Goal: Task Accomplishment & Management: Manage account settings

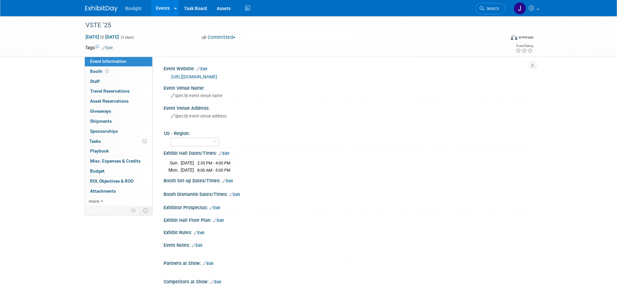
click at [162, 9] on link "Events" at bounding box center [163, 8] width 24 height 16
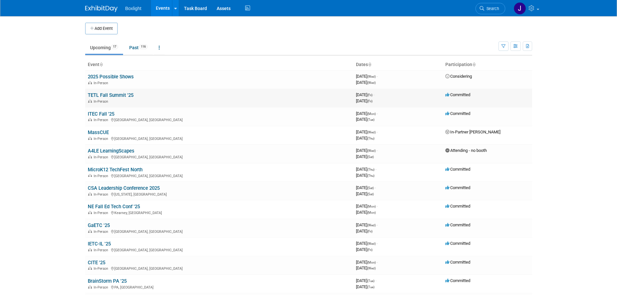
click at [113, 95] on link "TETL Fall Summit '25" at bounding box center [111, 95] width 46 height 6
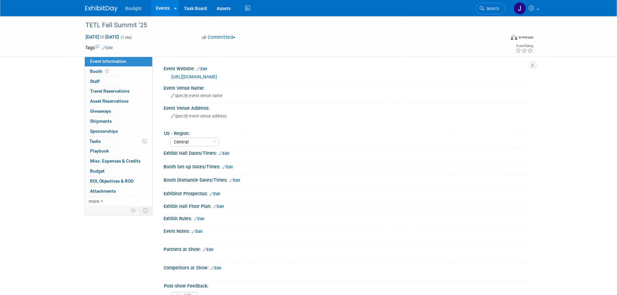
select select "Central"
click at [100, 70] on span "Booth" at bounding box center [100, 71] width 20 height 5
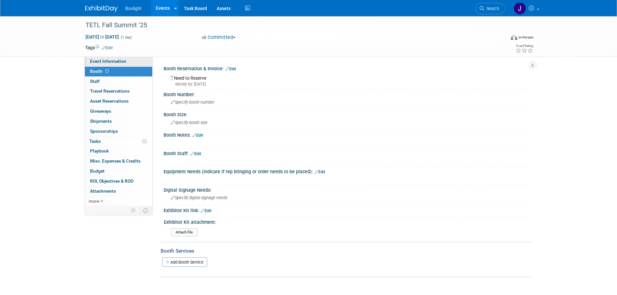
click at [104, 63] on span "Event Information" at bounding box center [108, 61] width 36 height 5
select select "Central"
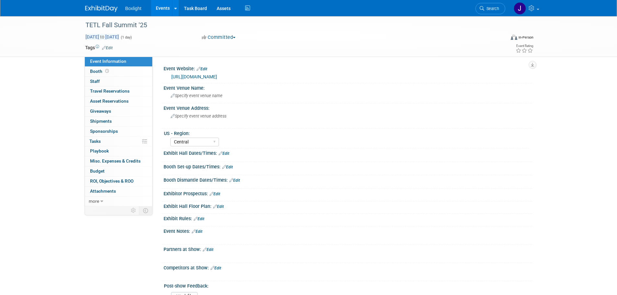
click at [119, 35] on span "Oct 3, 2025 to Oct 3, 2025" at bounding box center [102, 37] width 34 height 6
type input "Oct 3, 2025"
select select "9"
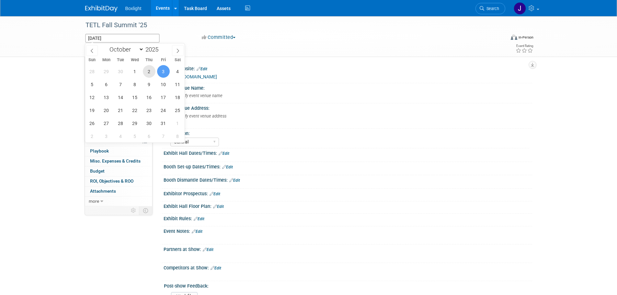
click at [151, 69] on span "2" at bounding box center [149, 71] width 13 height 13
type input "Oct 2, 2025"
click at [148, 72] on span "2" at bounding box center [149, 71] width 13 height 13
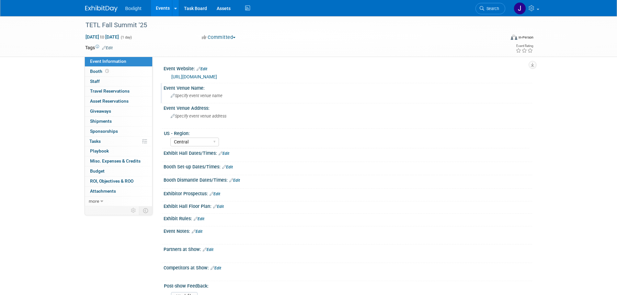
click at [218, 95] on span "Specify event venue name" at bounding box center [197, 95] width 52 height 5
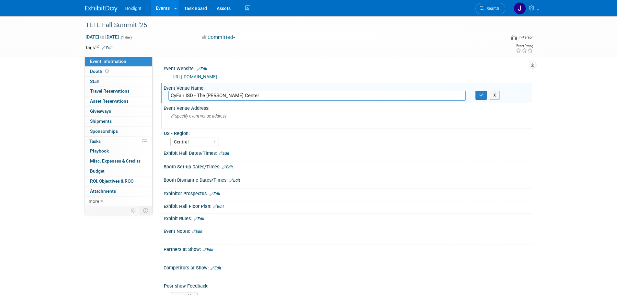
type input "CyFair ISD - The Berry Center"
click at [214, 115] on span "Specify event venue address" at bounding box center [199, 116] width 56 height 5
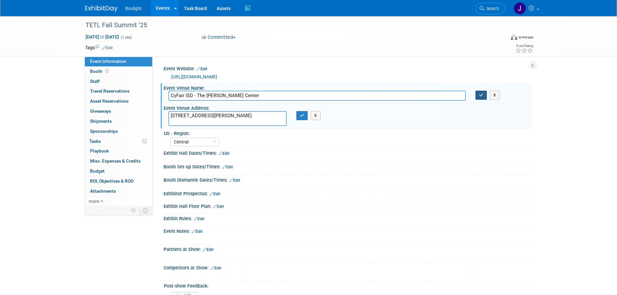
type textarea "8877 Barker Cypress Rd Cypress, TX 77433"
click at [483, 96] on icon "button" at bounding box center [481, 95] width 5 height 4
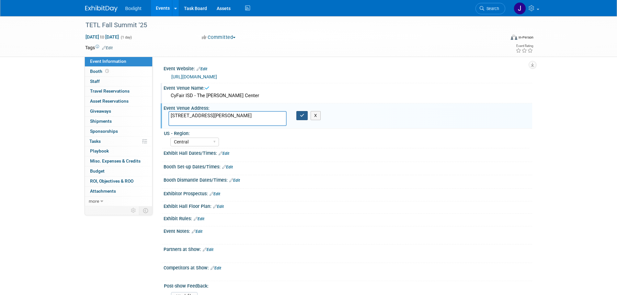
click at [301, 119] on button "button" at bounding box center [303, 115] width 12 height 9
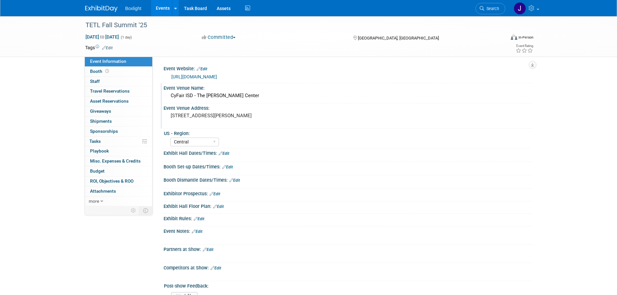
click at [97, 63] on span "Event Information" at bounding box center [108, 61] width 36 height 5
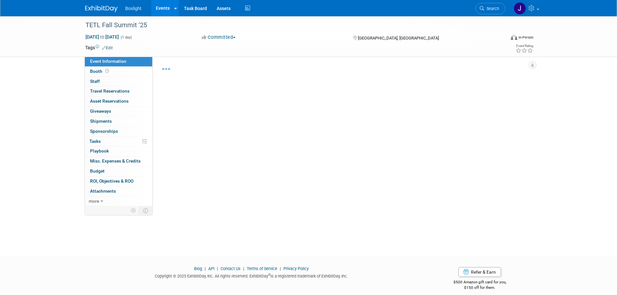
select select "Central"
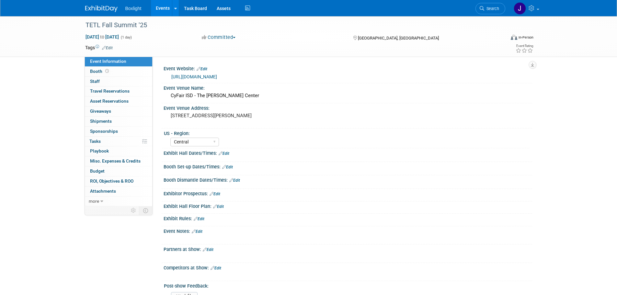
click at [230, 167] on link "Edit" at bounding box center [227, 167] width 11 height 5
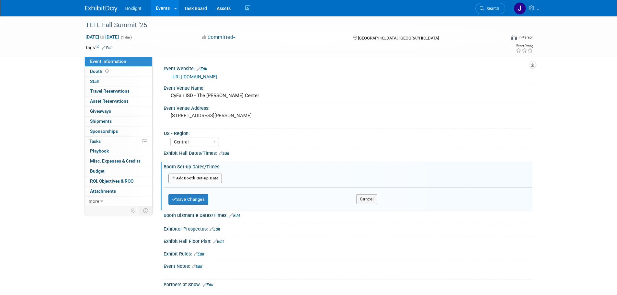
click at [182, 178] on button "Add Another Booth Set-up Date" at bounding box center [196, 179] width 54 height 10
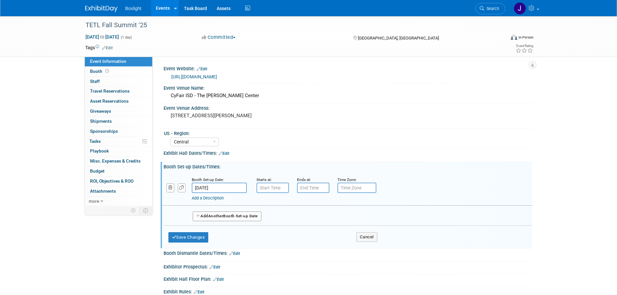
type input "7:00 AM"
click at [259, 187] on input "7:00 AM" at bounding box center [273, 188] width 32 height 10
drag, startPoint x: 303, startPoint y: 245, endPoint x: 282, endPoint y: 246, distance: 21.7
click at [302, 246] on span at bounding box center [320, 246] width 44 height 11
click at [192, 239] on button "Save Changes" at bounding box center [189, 237] width 40 height 10
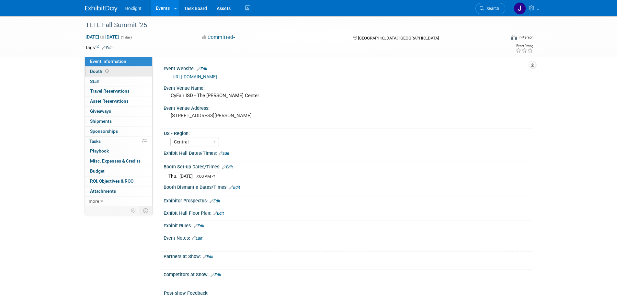
click at [102, 73] on span "Booth" at bounding box center [100, 71] width 20 height 5
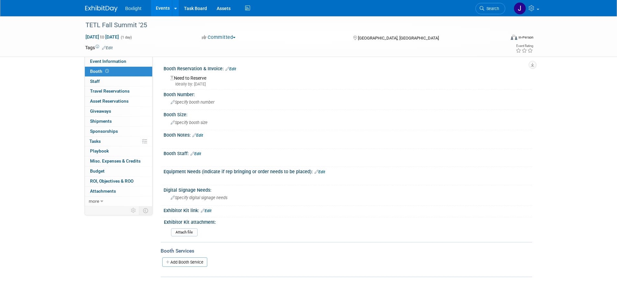
click at [232, 67] on link "Edit" at bounding box center [231, 69] width 11 height 5
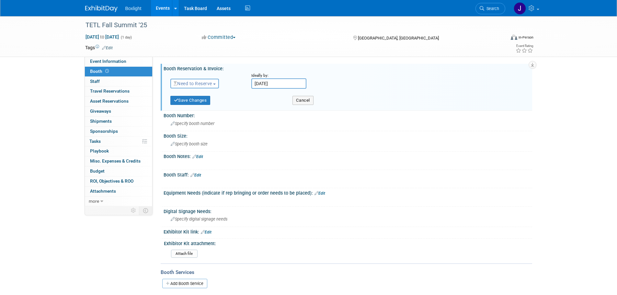
click at [204, 84] on span "Need to Reserve" at bounding box center [193, 83] width 39 height 5
click at [201, 105] on link "Reserved" at bounding box center [205, 103] width 69 height 9
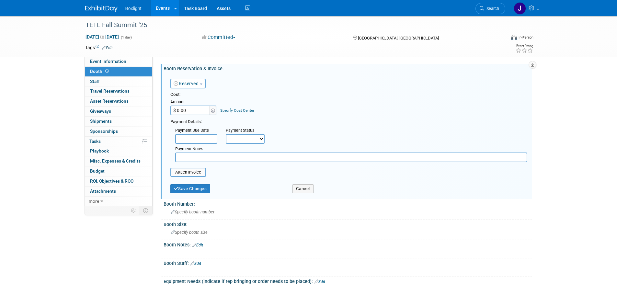
click at [186, 109] on input "$ 0.00" at bounding box center [190, 111] width 41 height 10
type input "$ 2,500.00"
click at [227, 141] on select "Not Paid Yet Partially Paid Paid in Full" at bounding box center [245, 139] width 39 height 10
select select "1"
click at [226, 134] on select "Not Paid Yet Partially Paid Paid in Full" at bounding box center [245, 139] width 39 height 10
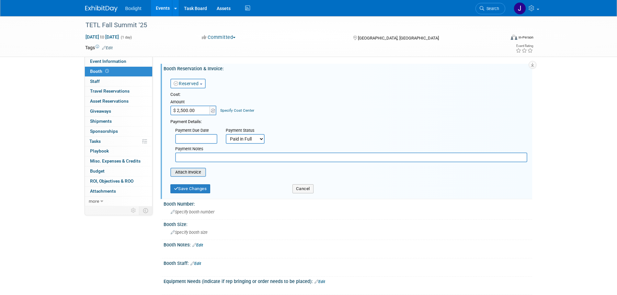
click at [187, 174] on input "file" at bounding box center [166, 173] width 77 height 8
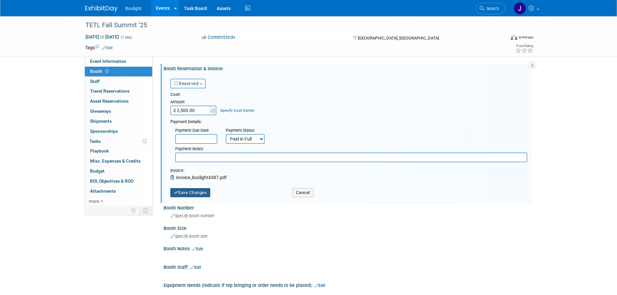
click at [182, 194] on button "Save Changes" at bounding box center [190, 192] width 40 height 9
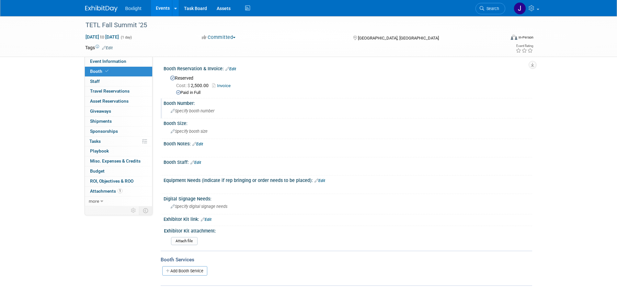
click at [206, 110] on span "Specify booth number" at bounding box center [193, 111] width 44 height 5
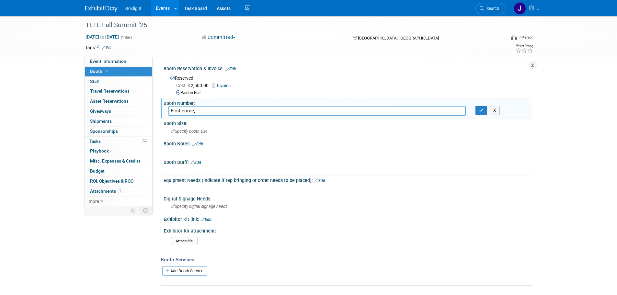
drag, startPoint x: 196, startPoint y: 111, endPoint x: 187, endPoint y: 101, distance: 13.8
click at [169, 113] on input "First come," at bounding box center [317, 111] width 297 height 10
type input "no assignments - first come, first served"
click at [480, 112] on button "button" at bounding box center [482, 110] width 12 height 9
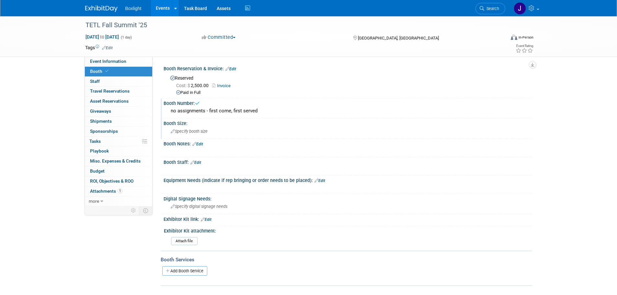
click at [244, 134] on div "Specify booth size" at bounding box center [348, 131] width 359 height 10
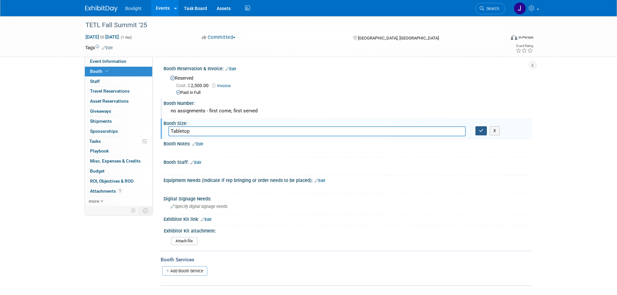
type input "Tabletop"
click at [479, 134] on button "button" at bounding box center [482, 130] width 12 height 9
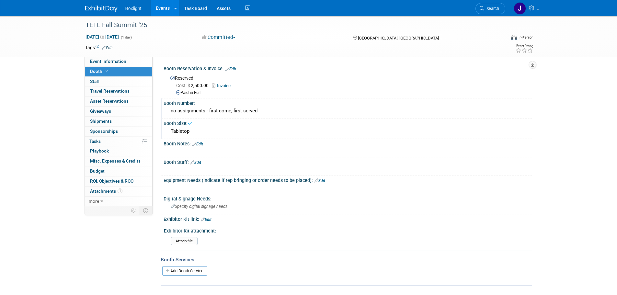
click at [200, 143] on link "Edit" at bounding box center [197, 144] width 11 height 5
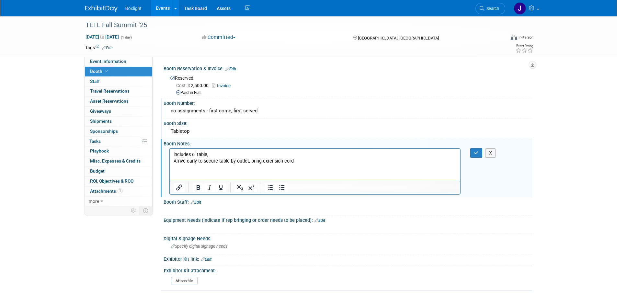
click at [216, 152] on p "includes 6' table," at bounding box center [314, 154] width 283 height 6
click at [479, 150] on button "button" at bounding box center [477, 152] width 12 height 9
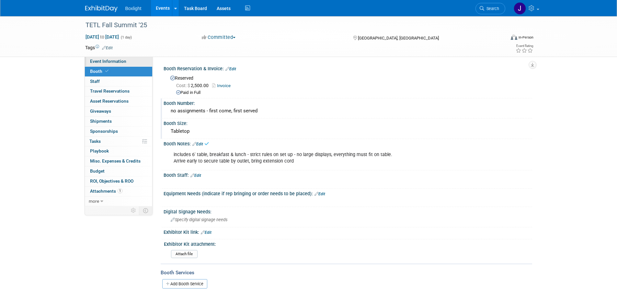
click at [106, 63] on span "Event Information" at bounding box center [108, 61] width 36 height 5
select select "Central"
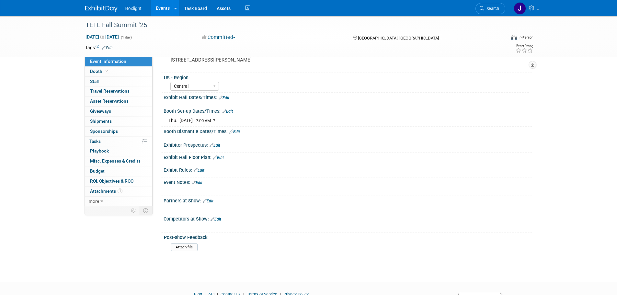
scroll to position [65, 0]
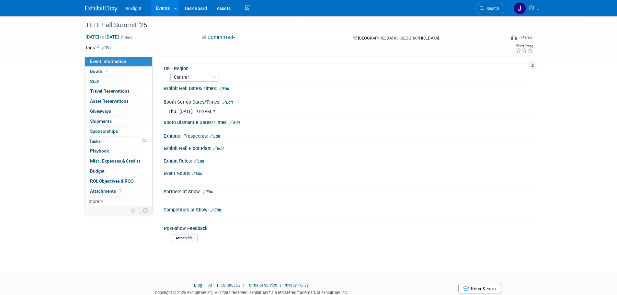
click at [202, 157] on div "Exhibit Rules: Edit" at bounding box center [348, 160] width 369 height 8
click at [204, 160] on link "Edit" at bounding box center [199, 161] width 11 height 5
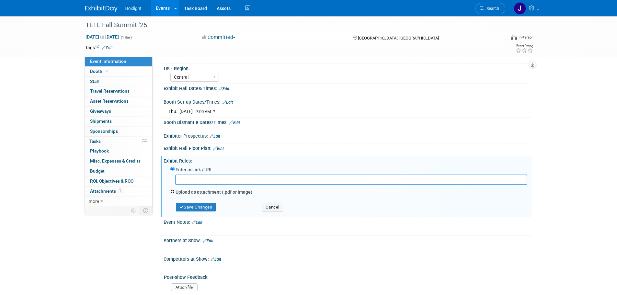
click at [174, 192] on input "Upload as attachment (.pdf or image)" at bounding box center [172, 192] width 4 height 4
radio input "true"
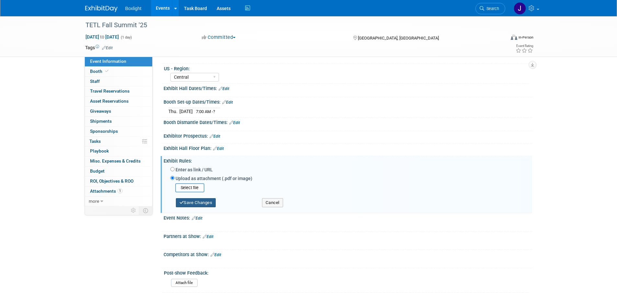
click at [186, 205] on button "Save Changes" at bounding box center [196, 202] width 40 height 9
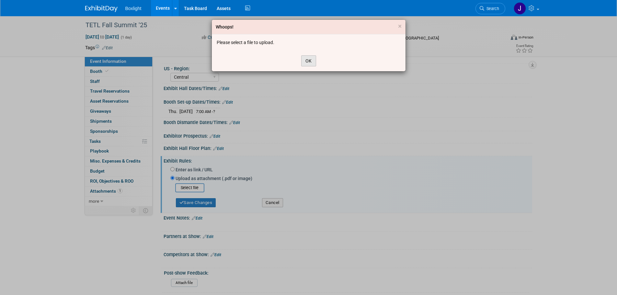
click at [308, 62] on button "OK" at bounding box center [308, 60] width 15 height 11
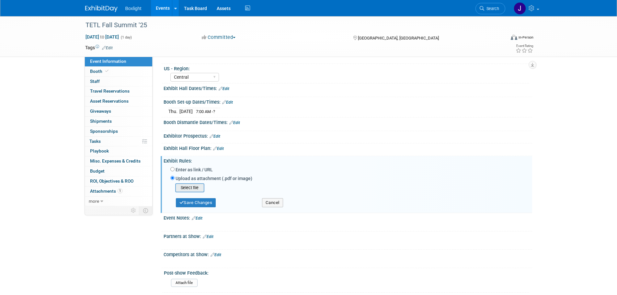
click at [192, 188] on input "file" at bounding box center [165, 188] width 77 height 8
click at [189, 200] on button "Save Changes" at bounding box center [196, 200] width 40 height 9
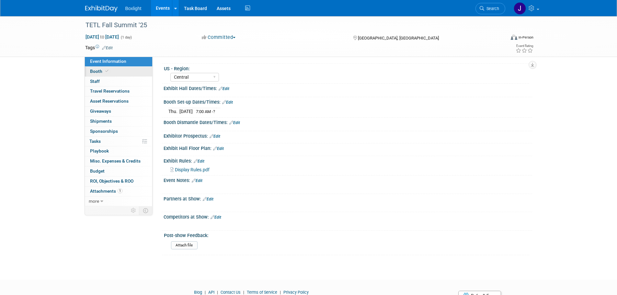
click at [95, 72] on span "Booth" at bounding box center [100, 71] width 20 height 5
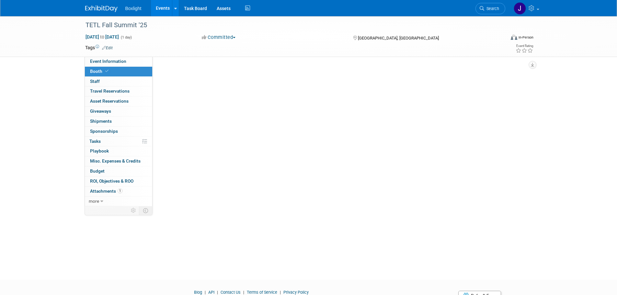
scroll to position [0, 0]
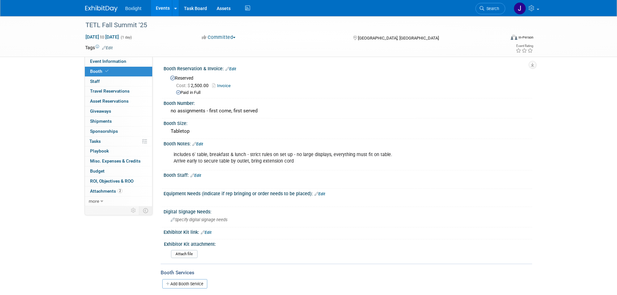
click at [320, 192] on link "Edit" at bounding box center [320, 194] width 11 height 5
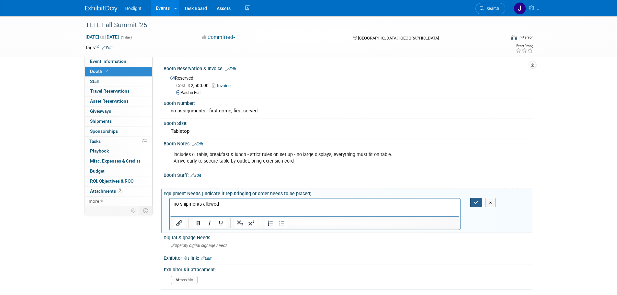
click at [477, 204] on icon "button" at bounding box center [476, 202] width 5 height 5
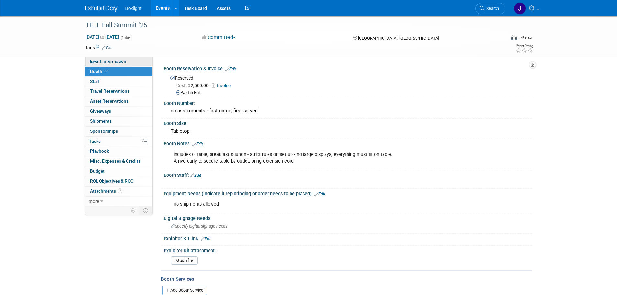
click at [113, 64] on span "Event Information" at bounding box center [108, 61] width 36 height 5
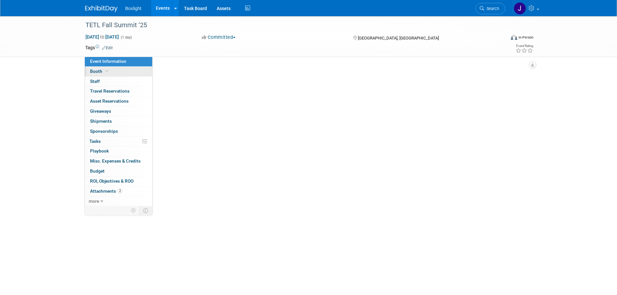
select select "Central"
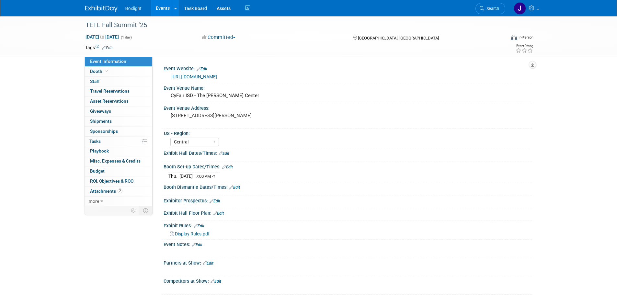
click at [228, 155] on link "Edit" at bounding box center [224, 153] width 11 height 5
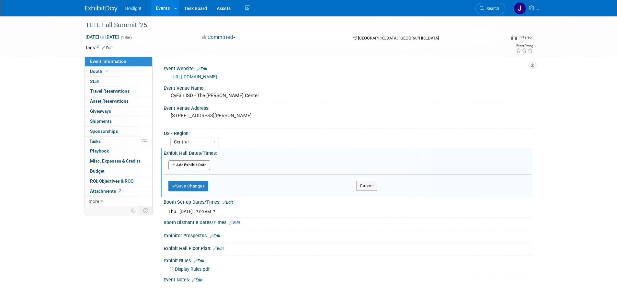
click at [194, 168] on button "Add Another Exhibit Date" at bounding box center [190, 165] width 42 height 10
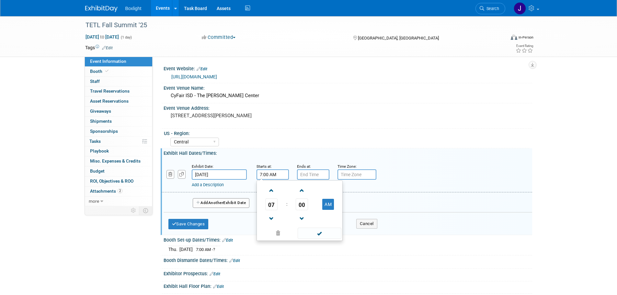
click at [279, 176] on input "7:00 AM" at bounding box center [273, 174] width 32 height 10
click at [271, 194] on span at bounding box center [271, 190] width 11 height 11
click at [301, 206] on span "00" at bounding box center [302, 205] width 12 height 12
click at [312, 208] on td "30" at bounding box center [310, 208] width 21 height 17
type input "8:30 AM"
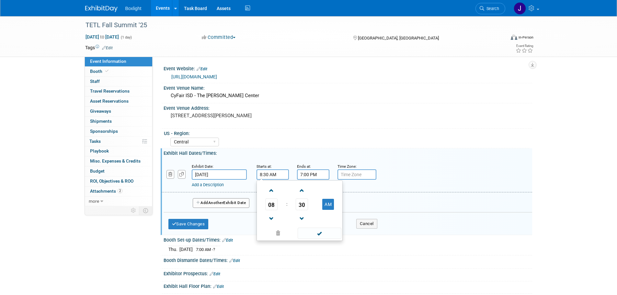
click at [310, 177] on input "7:00 PM" at bounding box center [313, 174] width 32 height 10
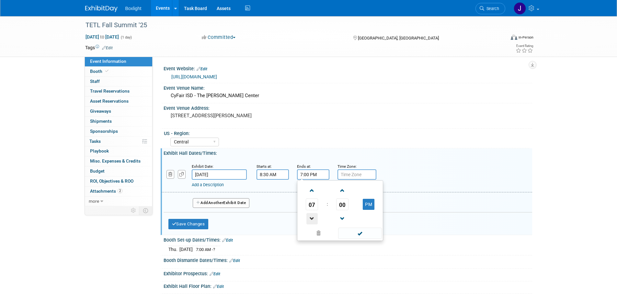
click at [311, 220] on span at bounding box center [312, 218] width 11 height 11
click at [344, 207] on span "00" at bounding box center [342, 205] width 12 height 12
click at [369, 208] on td "35" at bounding box center [371, 208] width 21 height 17
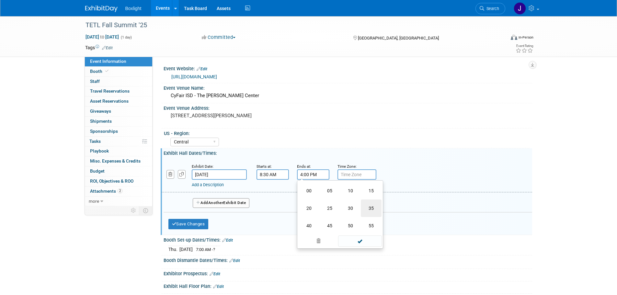
type input "4:35 PM"
click at [349, 230] on span at bounding box center [360, 233] width 44 height 11
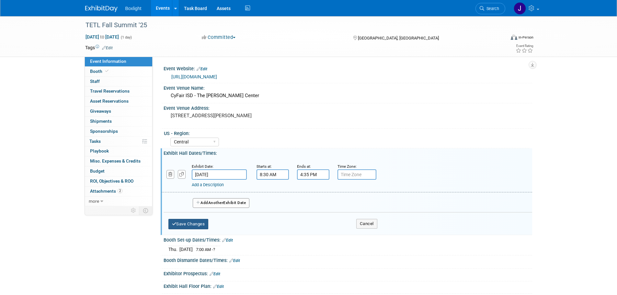
click at [199, 223] on button "Save Changes" at bounding box center [189, 224] width 40 height 10
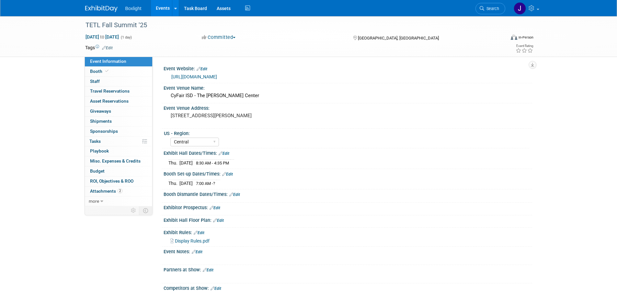
click at [227, 153] on link "Edit" at bounding box center [224, 153] width 11 height 5
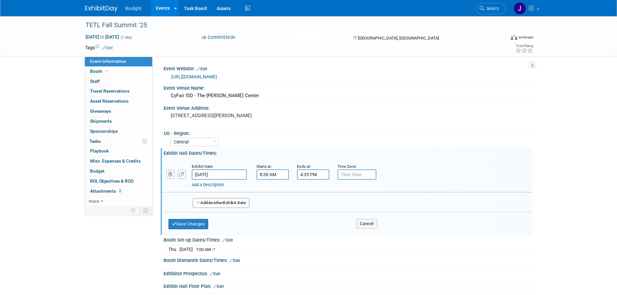
click at [212, 185] on link "Add a Description" at bounding box center [208, 184] width 32 height 5
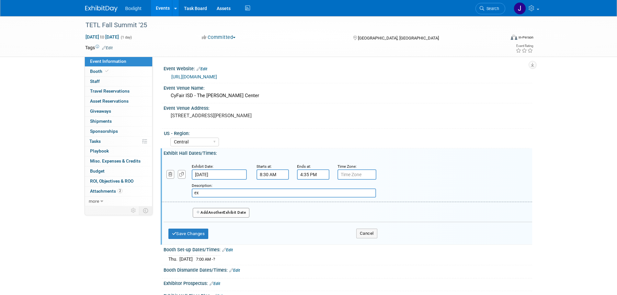
type input "e"
type input "Exhibit tables are in the main room"
click at [189, 231] on button "Save Changes" at bounding box center [189, 234] width 40 height 10
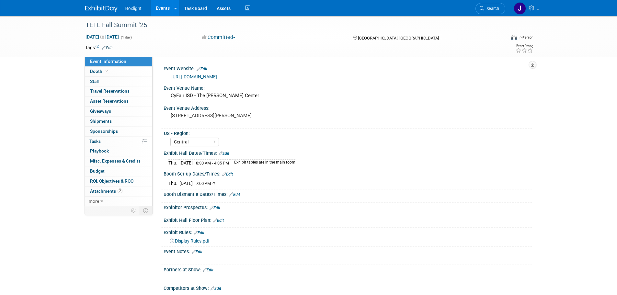
click at [229, 174] on link "Edit" at bounding box center [227, 174] width 11 height 5
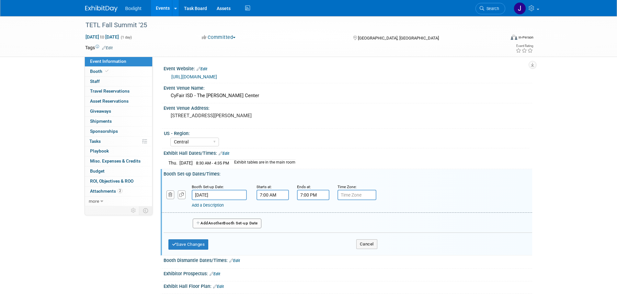
click at [320, 198] on input "7:00 PM" at bounding box center [313, 195] width 32 height 10
click at [315, 210] on span at bounding box center [312, 210] width 11 height 11
click at [344, 224] on span "00" at bounding box center [342, 225] width 12 height 12
click at [350, 228] on td "30" at bounding box center [350, 228] width 21 height 17
click at [371, 226] on button "PM" at bounding box center [369, 224] width 12 height 11
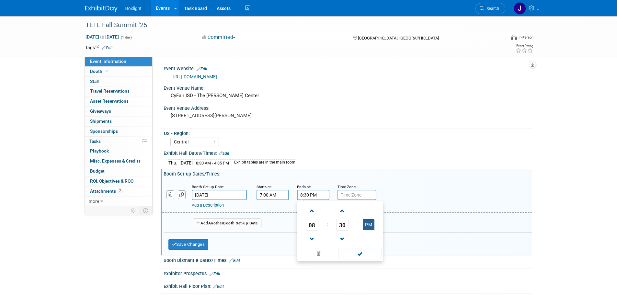
type input "8:30 AM"
drag, startPoint x: 350, startPoint y: 255, endPoint x: 342, endPoint y: 253, distance: 8.3
click at [350, 255] on span at bounding box center [360, 253] width 44 height 11
click at [211, 206] on link "Add a Description" at bounding box center [208, 205] width 32 height 5
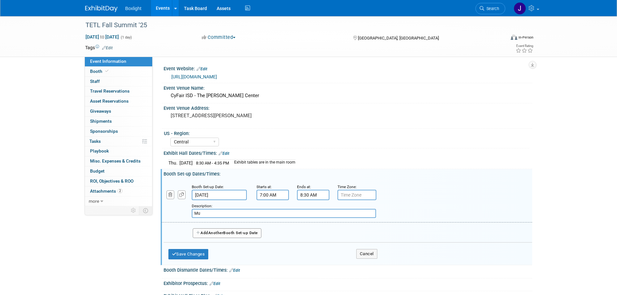
type input "M"
type input "must be ready by 8:30"
click at [199, 252] on button "Save Changes" at bounding box center [189, 254] width 40 height 10
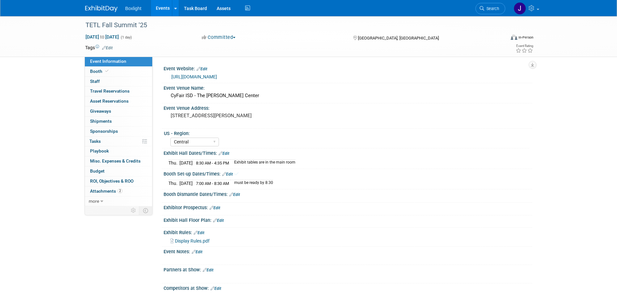
click at [236, 195] on link "Edit" at bounding box center [234, 194] width 11 height 5
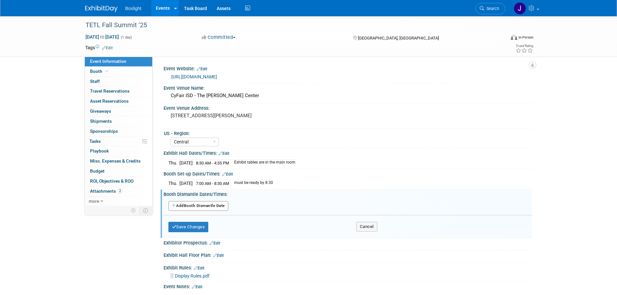
click at [199, 204] on button "Add Another Booth Dismantle Date" at bounding box center [199, 206] width 60 height 10
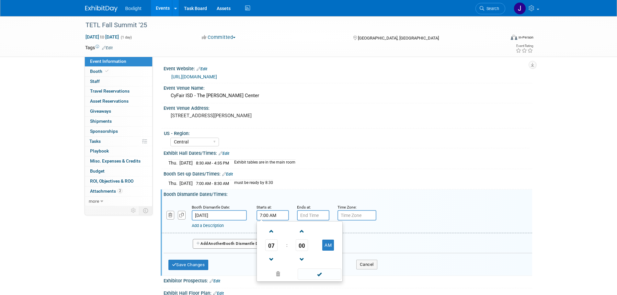
click at [274, 217] on input "7:00 AM" at bounding box center [273, 215] width 32 height 10
click at [273, 257] on span at bounding box center [271, 259] width 11 height 11
click at [273, 256] on span at bounding box center [271, 259] width 11 height 11
click at [298, 243] on span "00" at bounding box center [302, 245] width 12 height 12
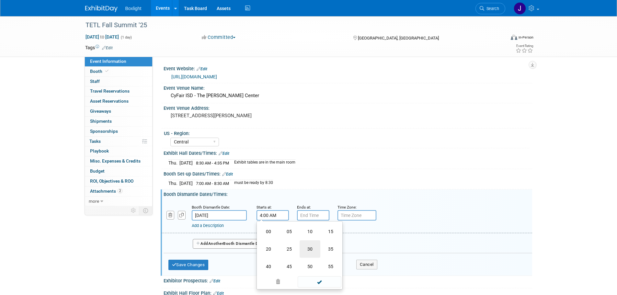
click at [310, 248] on td "30" at bounding box center [310, 248] width 21 height 17
click at [327, 247] on button "AM" at bounding box center [328, 245] width 12 height 11
type input "4:30 PM"
click at [318, 274] on span at bounding box center [320, 274] width 44 height 11
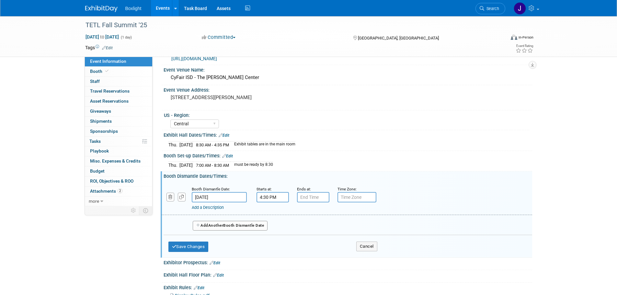
scroll to position [65, 0]
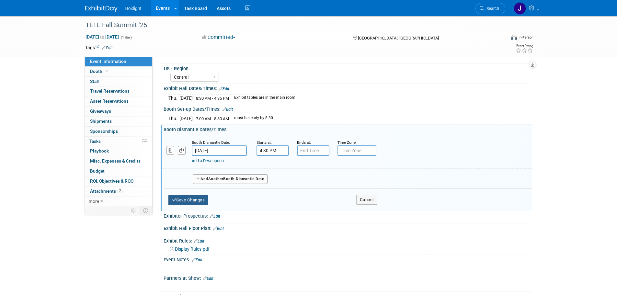
click at [190, 204] on button "Save Changes" at bounding box center [189, 200] width 40 height 10
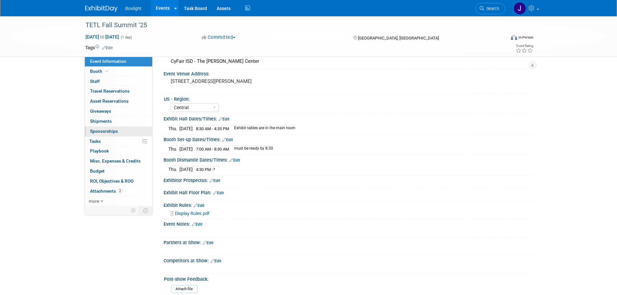
scroll to position [0, 0]
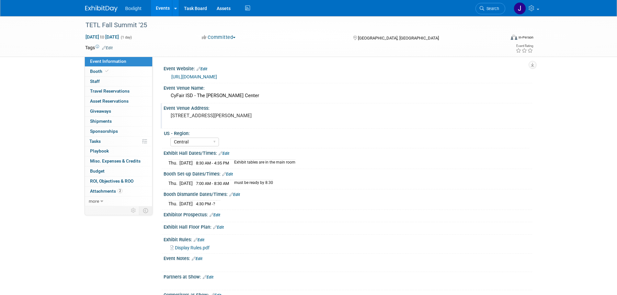
click at [225, 112] on div "8877 Barker Cypress Rd Cypress, TX 77433" at bounding box center [241, 118] width 144 height 15
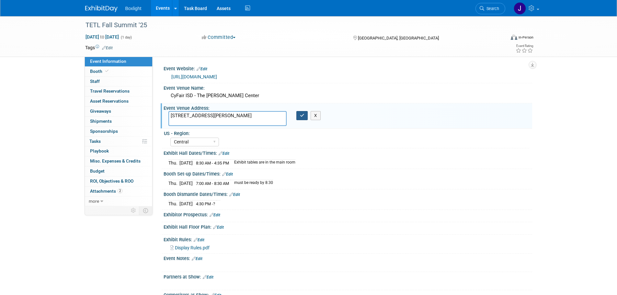
drag, startPoint x: 300, startPoint y: 118, endPoint x: 279, endPoint y: 123, distance: 21.5
click at [279, 123] on div "8877 Barker Cypress Rd Cypress, TX 77433 X" at bounding box center [241, 118] width 154 height 15
click at [278, 123] on textarea "8877 Barker Cypress Rd Cypress, TX 77433" at bounding box center [228, 118] width 118 height 15
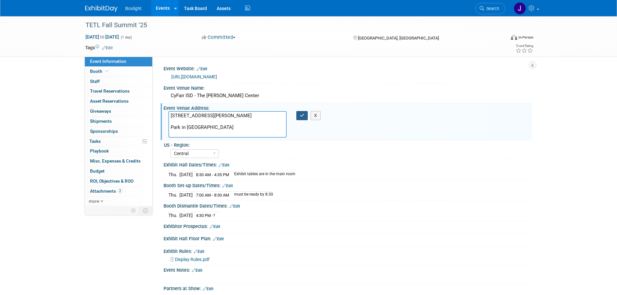
type textarea "8877 Barker Cypress Rd Cypress, TX 77433 Park in Lot C"
click at [306, 116] on button "button" at bounding box center [303, 115] width 12 height 9
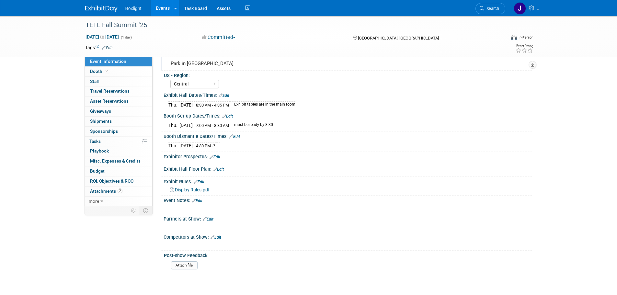
scroll to position [97, 0]
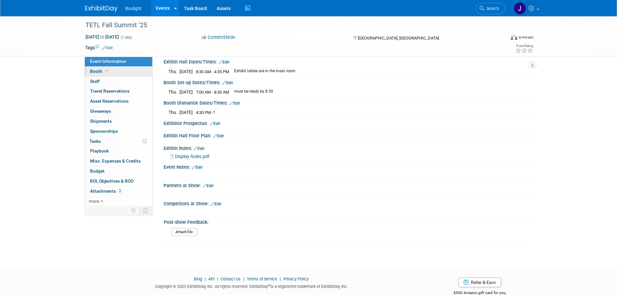
click at [113, 69] on link "Booth" at bounding box center [118, 72] width 67 height 10
